Goal: Information Seeking & Learning: Learn about a topic

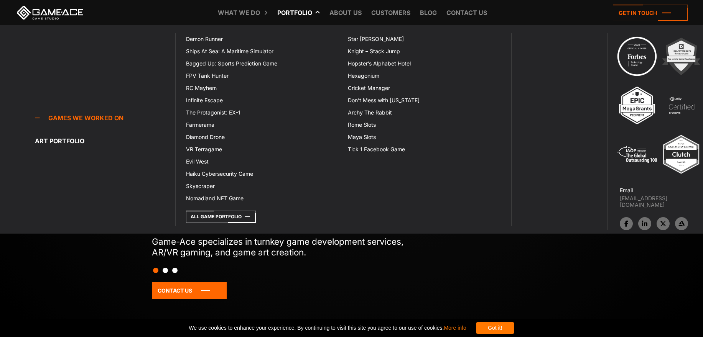
click at [301, 4] on link "Portfolio" at bounding box center [294, 12] width 43 height 25
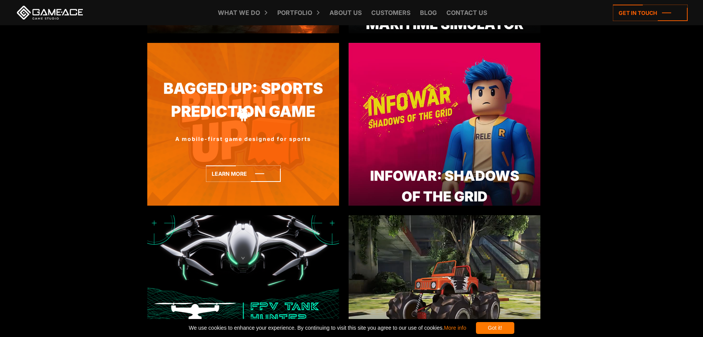
scroll to position [347, 0]
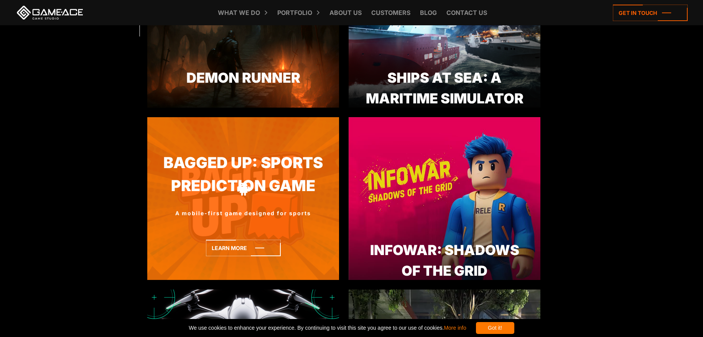
click at [246, 178] on link "Bagged Up: Sports Prediction Game" at bounding box center [243, 175] width 192 height 46
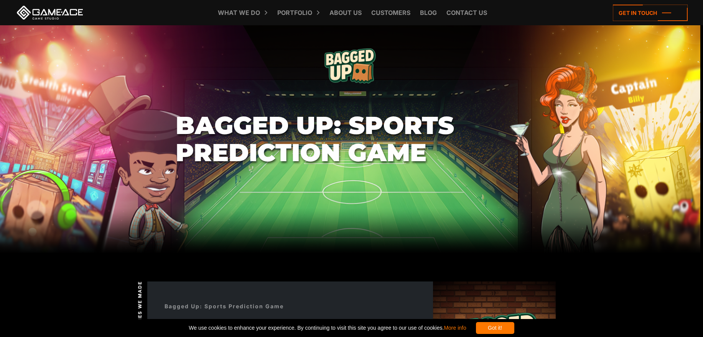
click at [353, 148] on h1 "Bagged Up: Sports Prediction Game" at bounding box center [352, 139] width 352 height 54
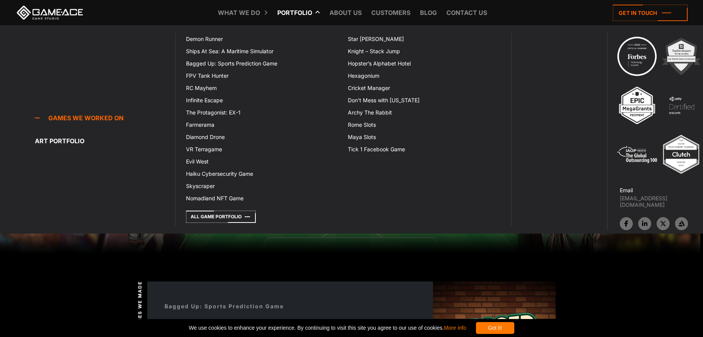
click at [297, 8] on link "Portfolio" at bounding box center [294, 12] width 43 height 25
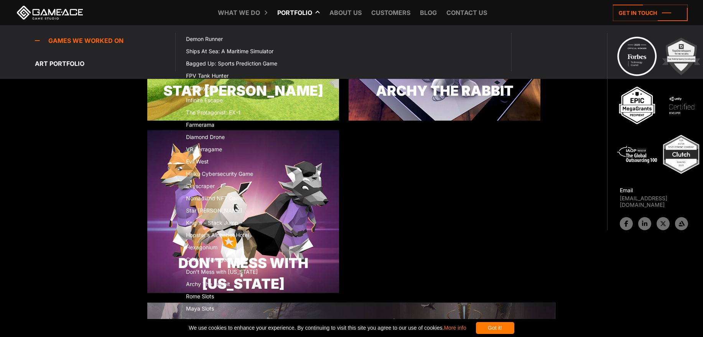
scroll to position [1858, 0]
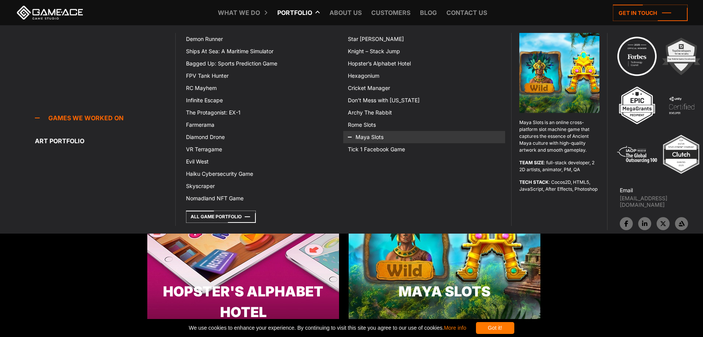
click at [373, 140] on link "Maya Slots" at bounding box center [424, 137] width 162 height 12
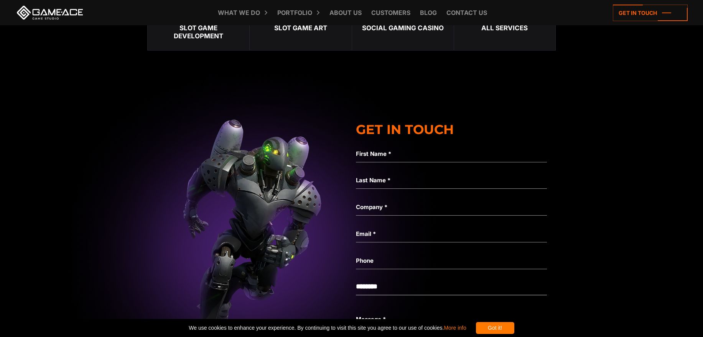
scroll to position [2200, 0]
